Goal: Information Seeking & Learning: Learn about a topic

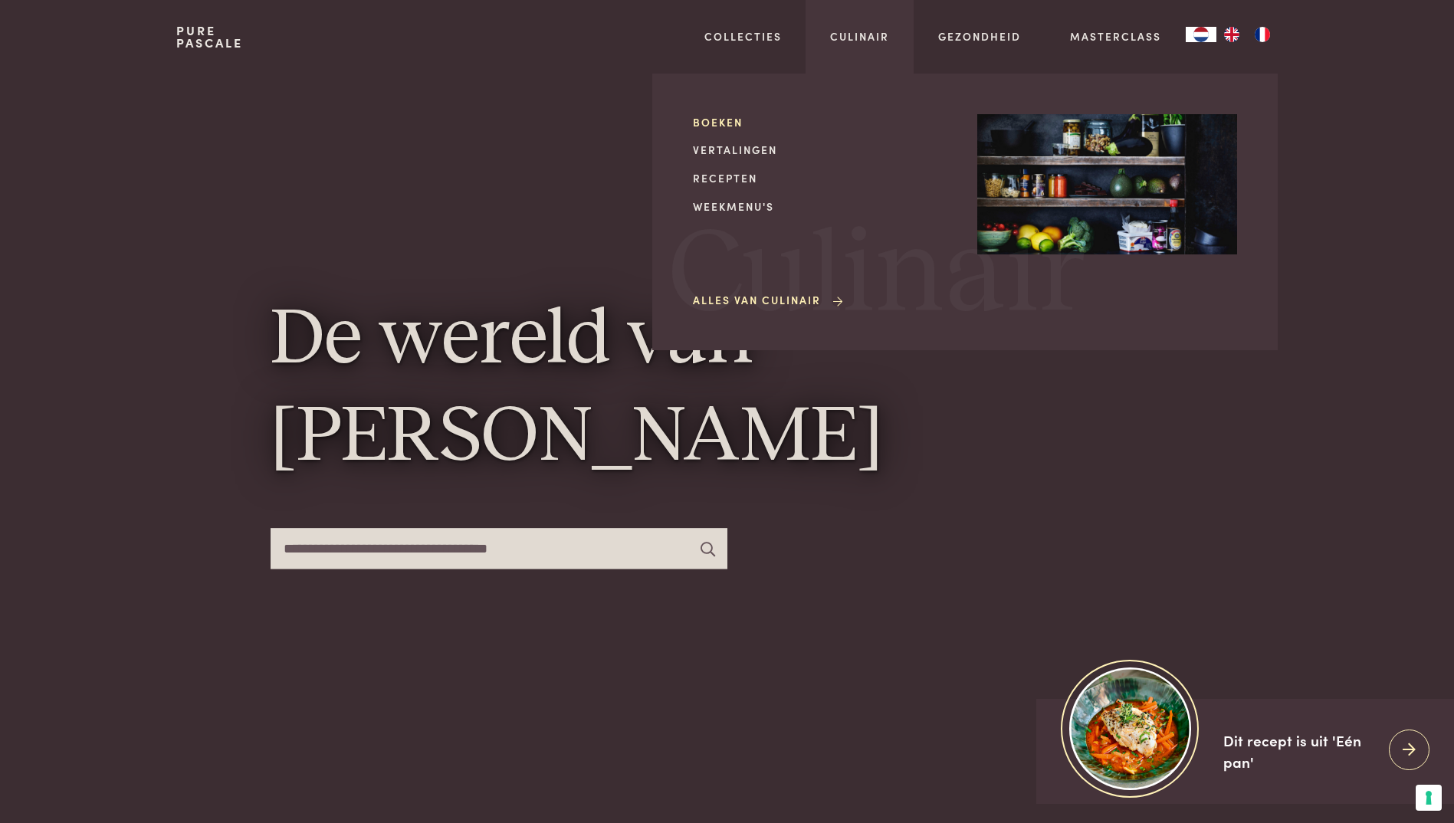
click at [721, 123] on link "Boeken" at bounding box center [823, 122] width 260 height 16
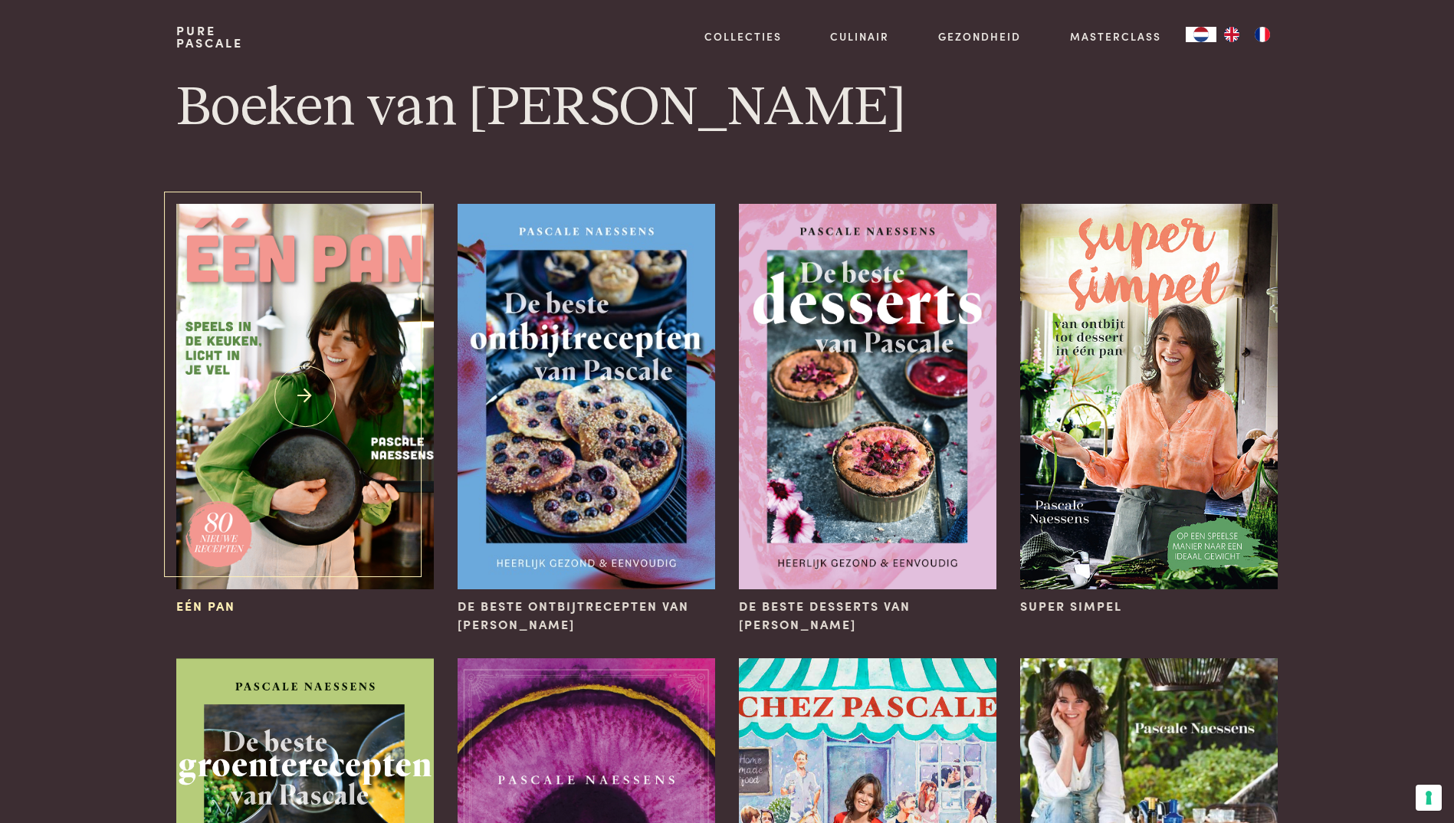
click at [308, 393] on img at bounding box center [304, 397] width 257 height 386
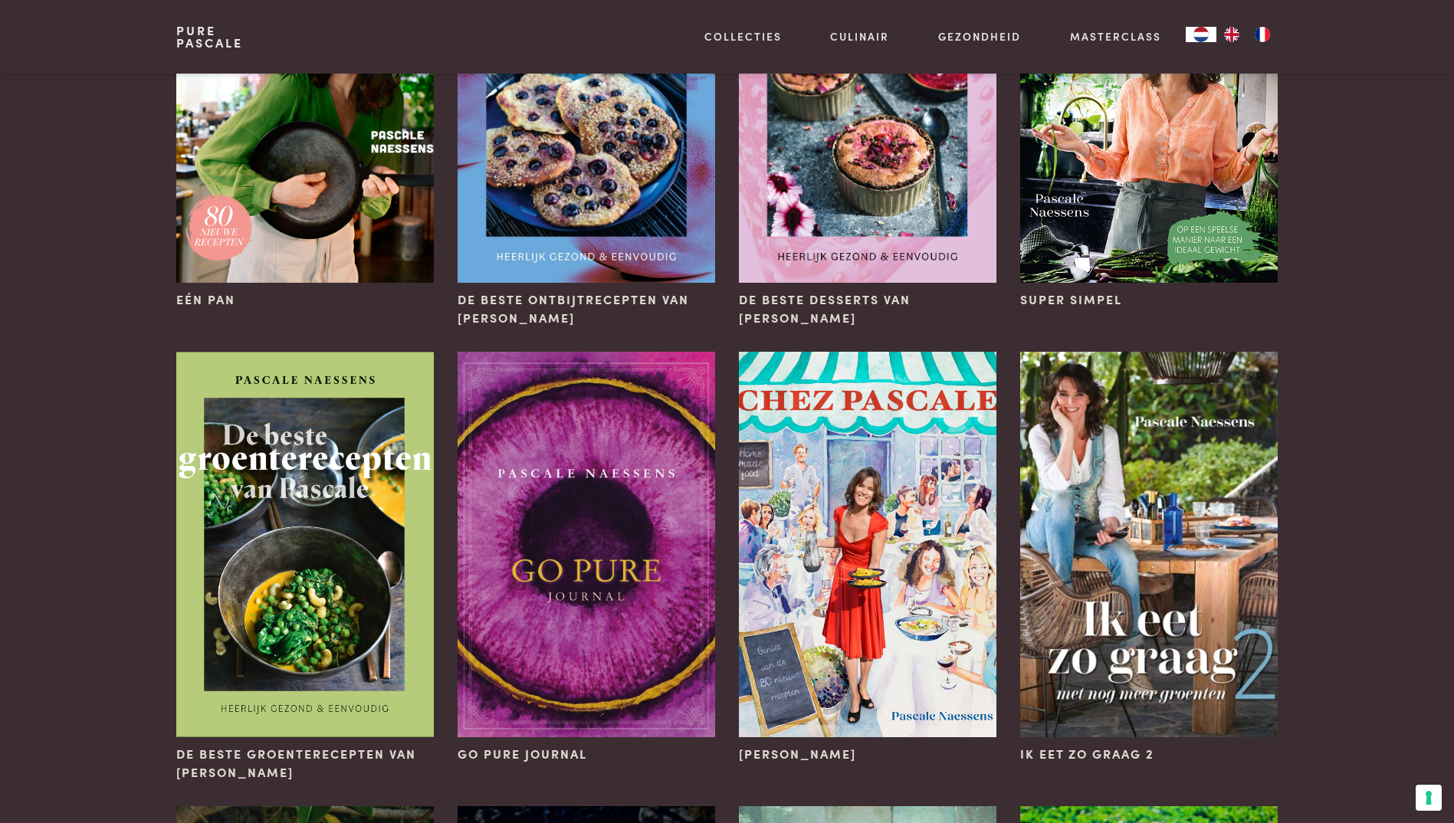
scroll to position [537, 0]
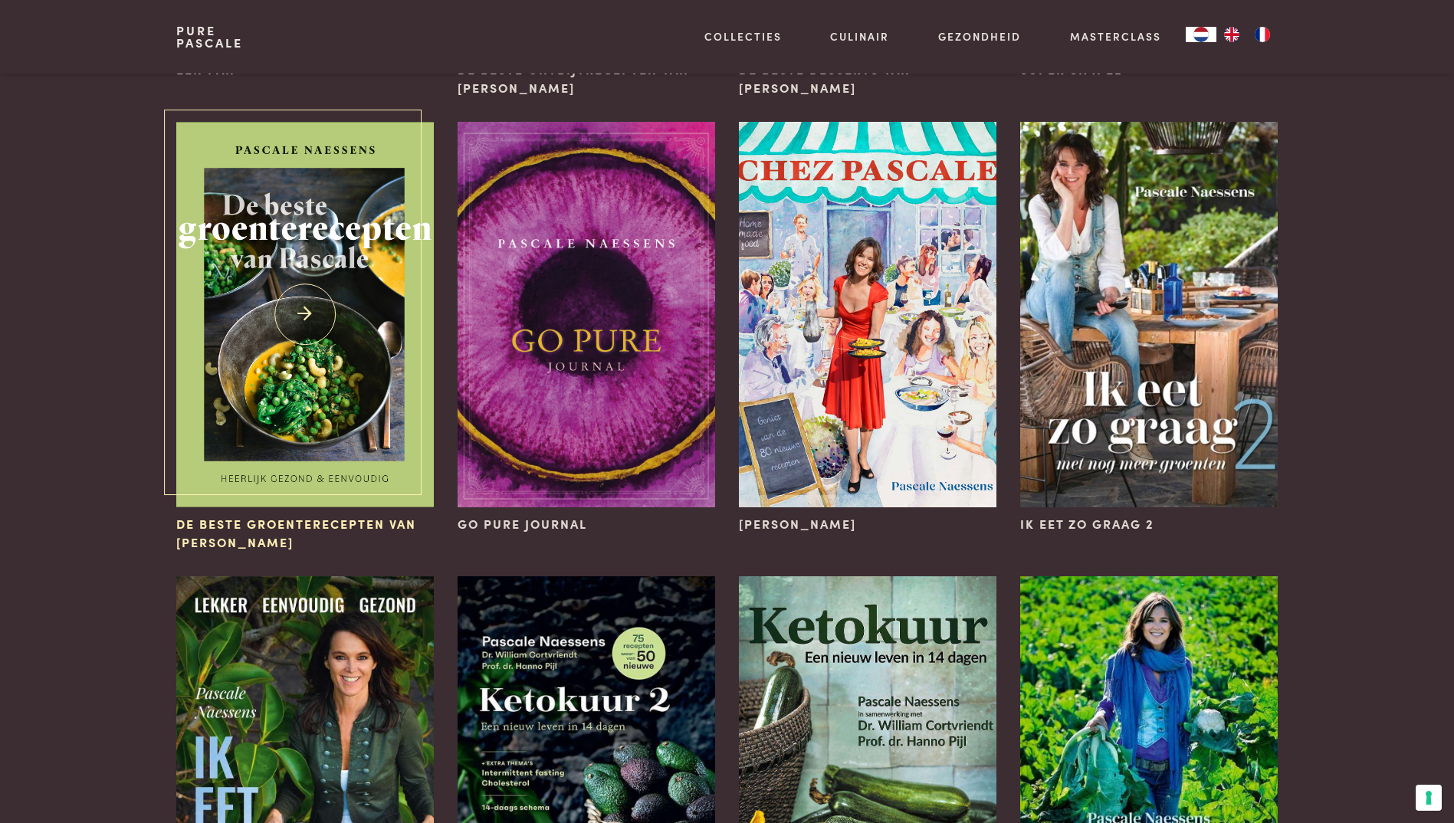
click at [304, 366] on img at bounding box center [304, 315] width 257 height 386
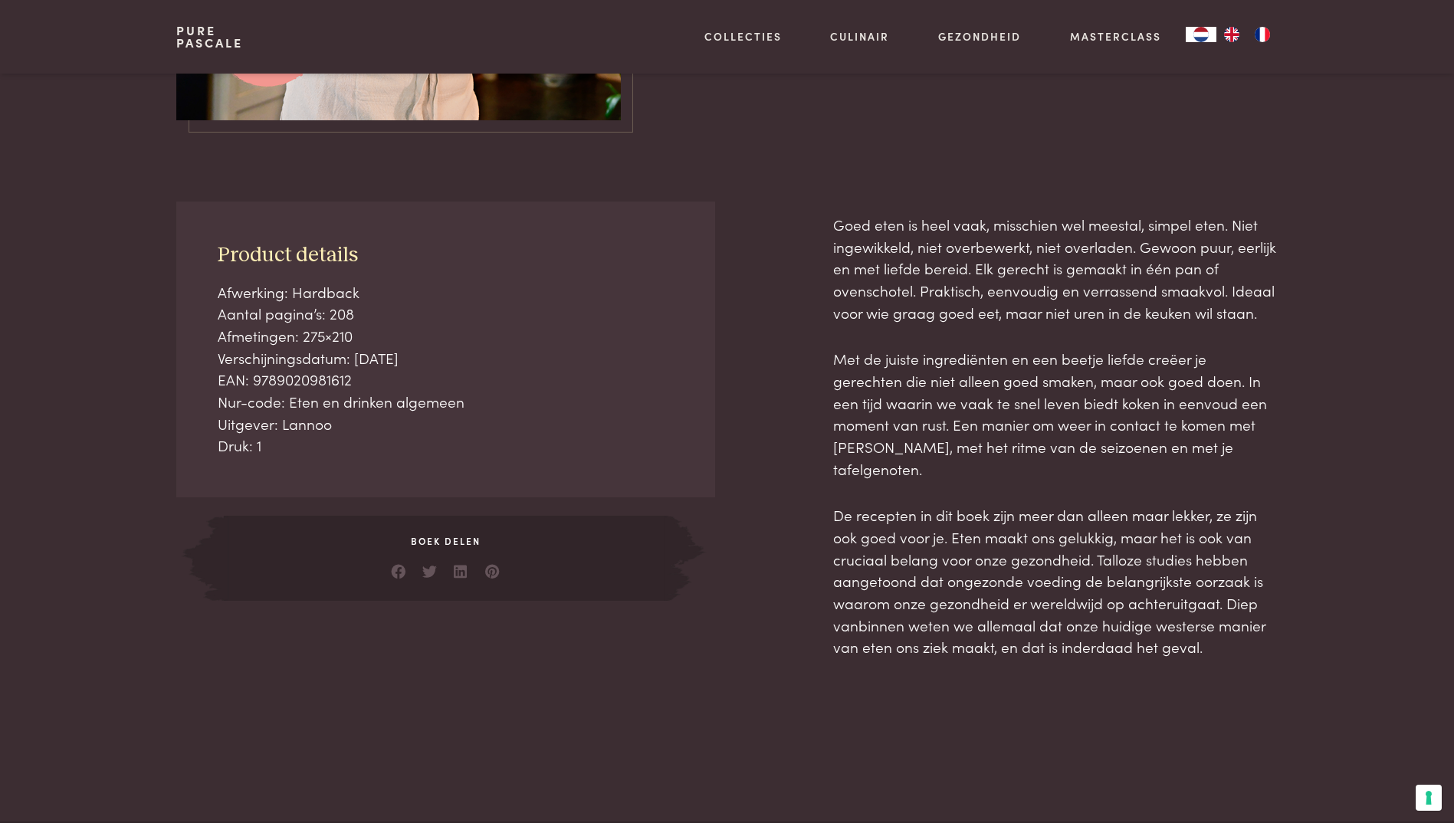
scroll to position [77, 0]
